Goal: Find specific page/section: Find specific page/section

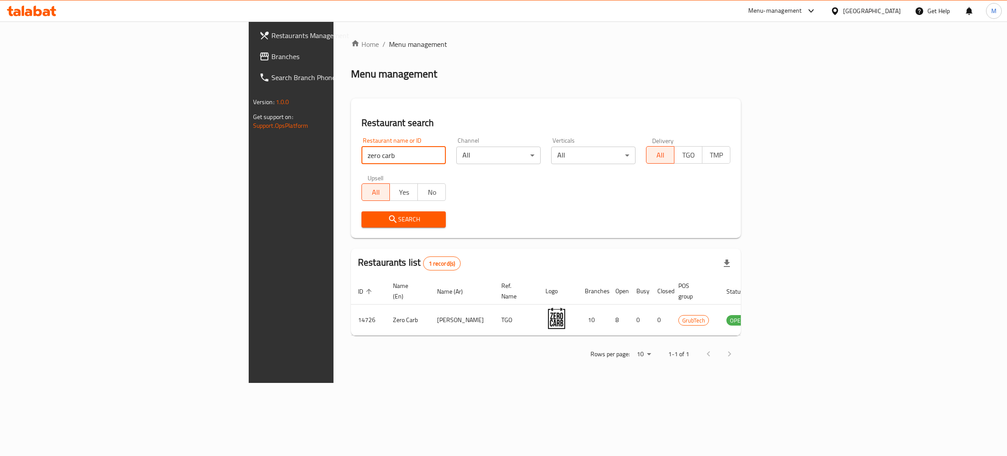
click at [362, 147] on input "zero carb" at bounding box center [404, 154] width 84 height 17
type input "cocoavia"
click button "Search" at bounding box center [404, 219] width 84 height 16
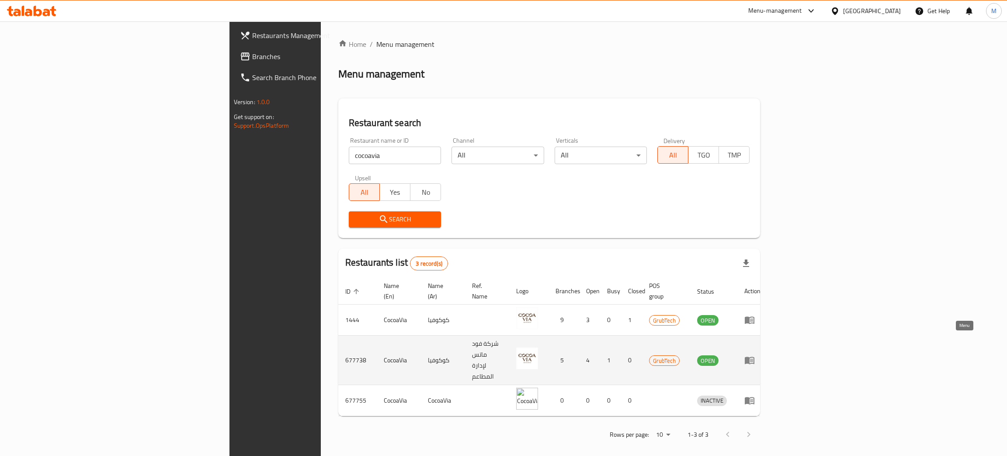
click at [755, 357] on icon "enhanced table" at bounding box center [750, 360] width 10 height 7
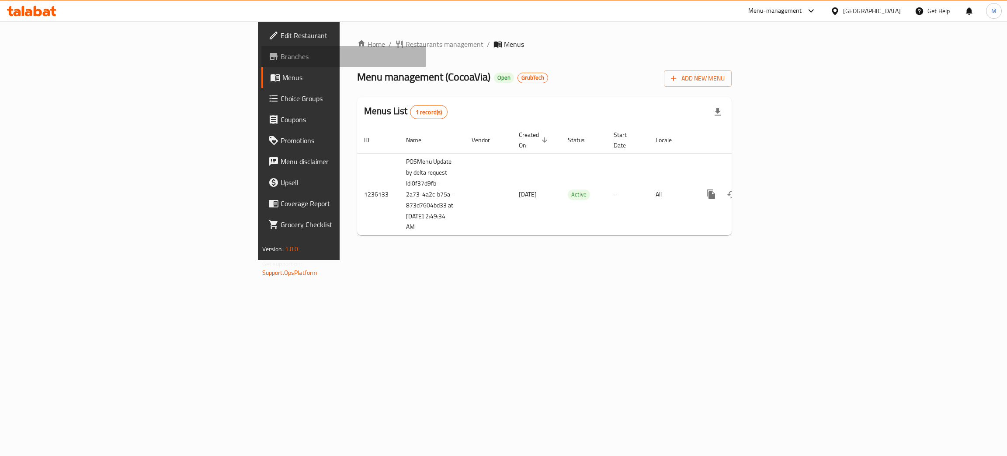
click at [281, 51] on span "Branches" at bounding box center [350, 56] width 139 height 10
